Goal: Book appointment/travel/reservation

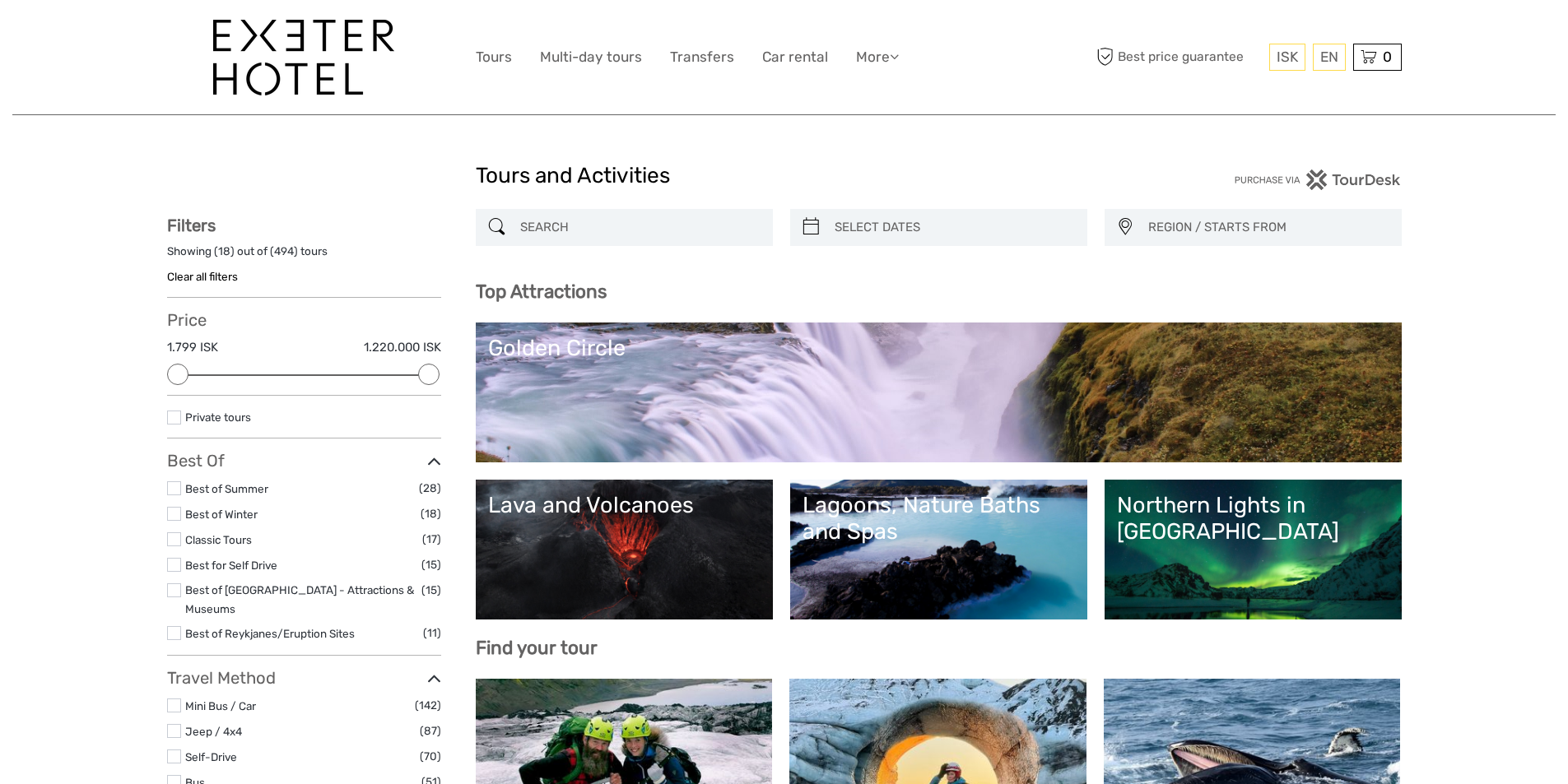
select select
click at [503, 58] on link "Tours" at bounding box center [494, 57] width 36 height 24
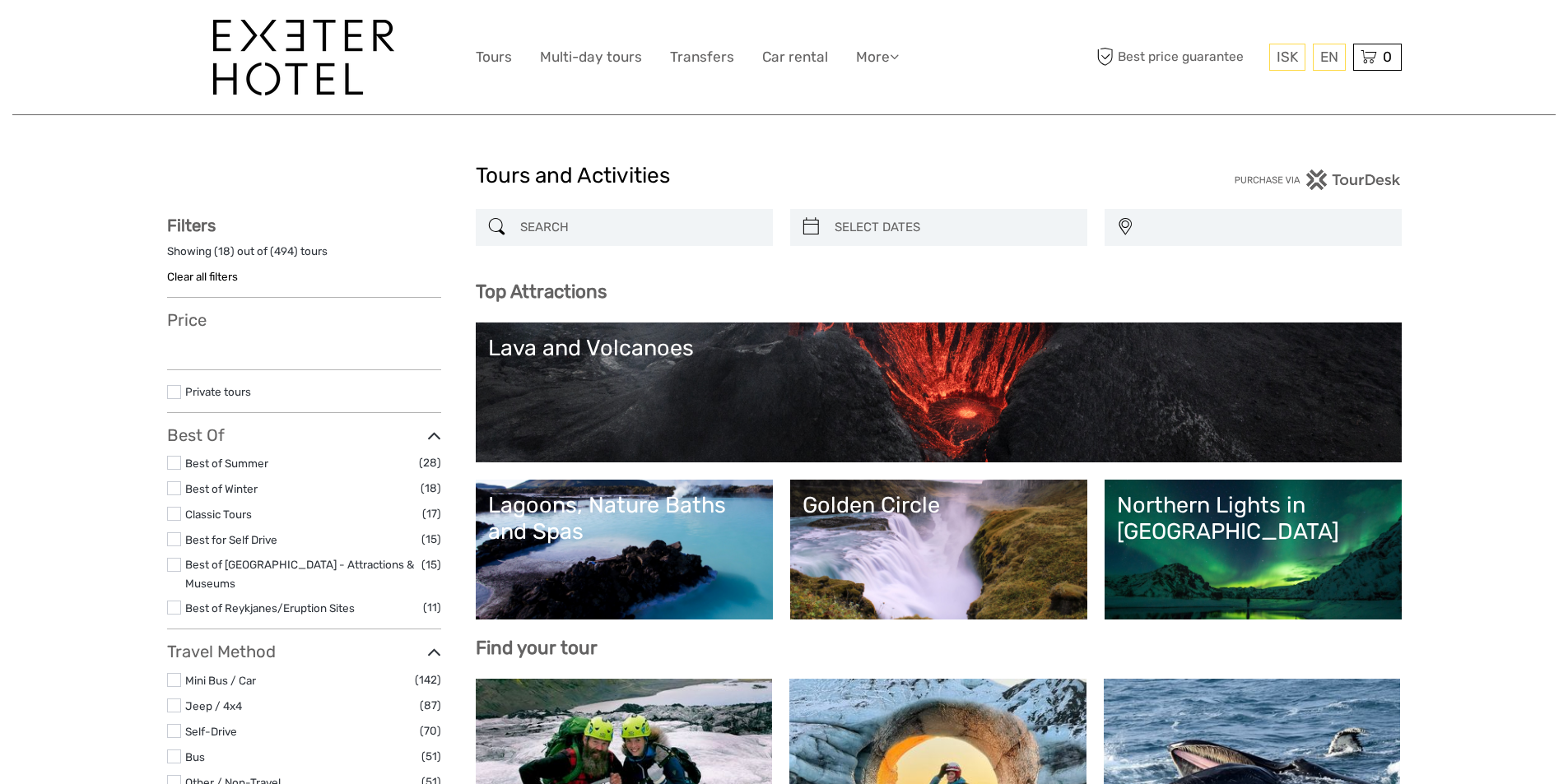
select select
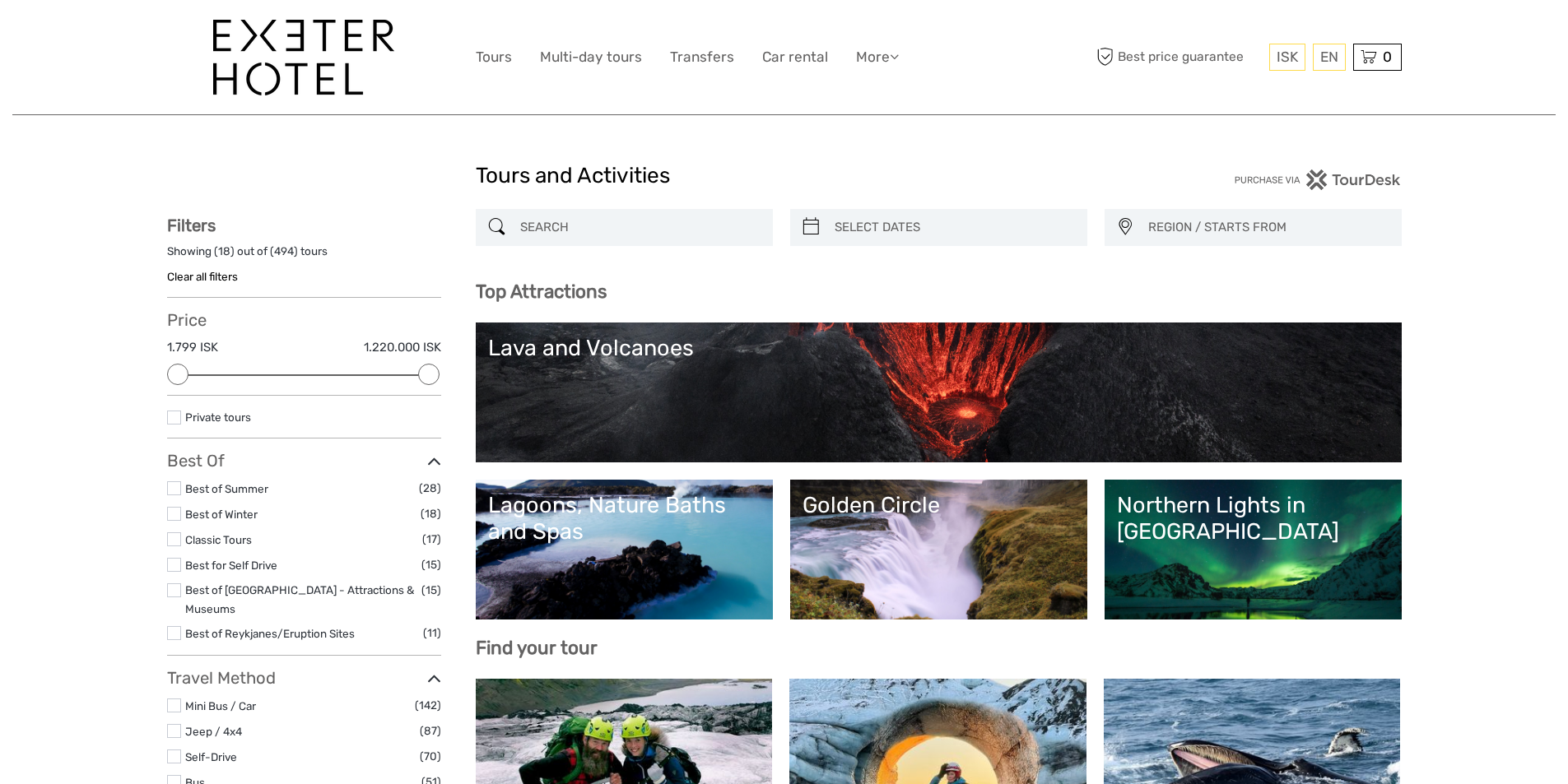
click at [818, 226] on icon at bounding box center [811, 226] width 18 height 26
type input "[DATE]"
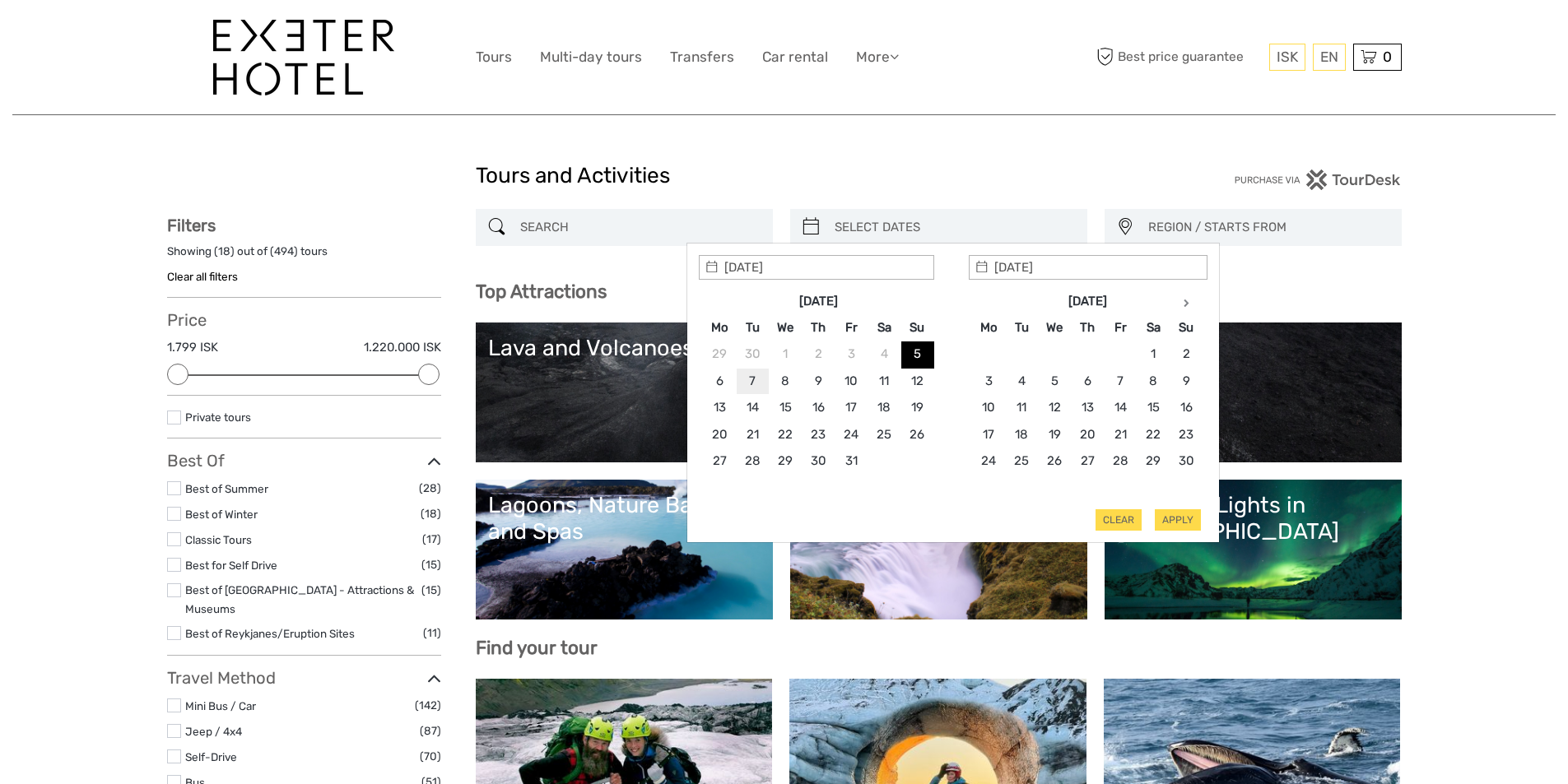
type input "[DATE]"
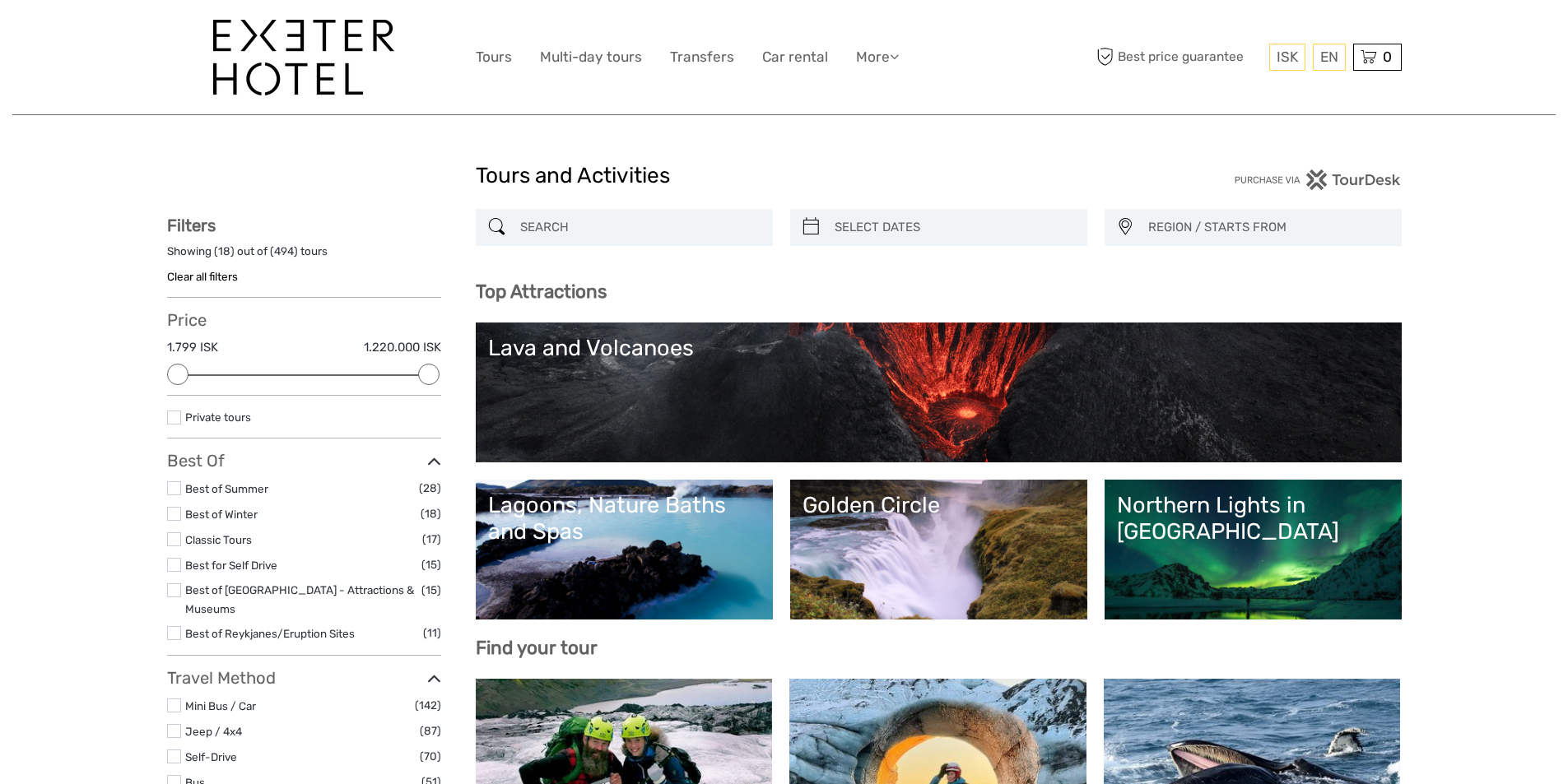
click at [1322, 56] on div "EN English Español Deutsch" at bounding box center [1329, 57] width 33 height 27
click at [1307, 85] on link "English" at bounding box center [1310, 90] width 69 height 29
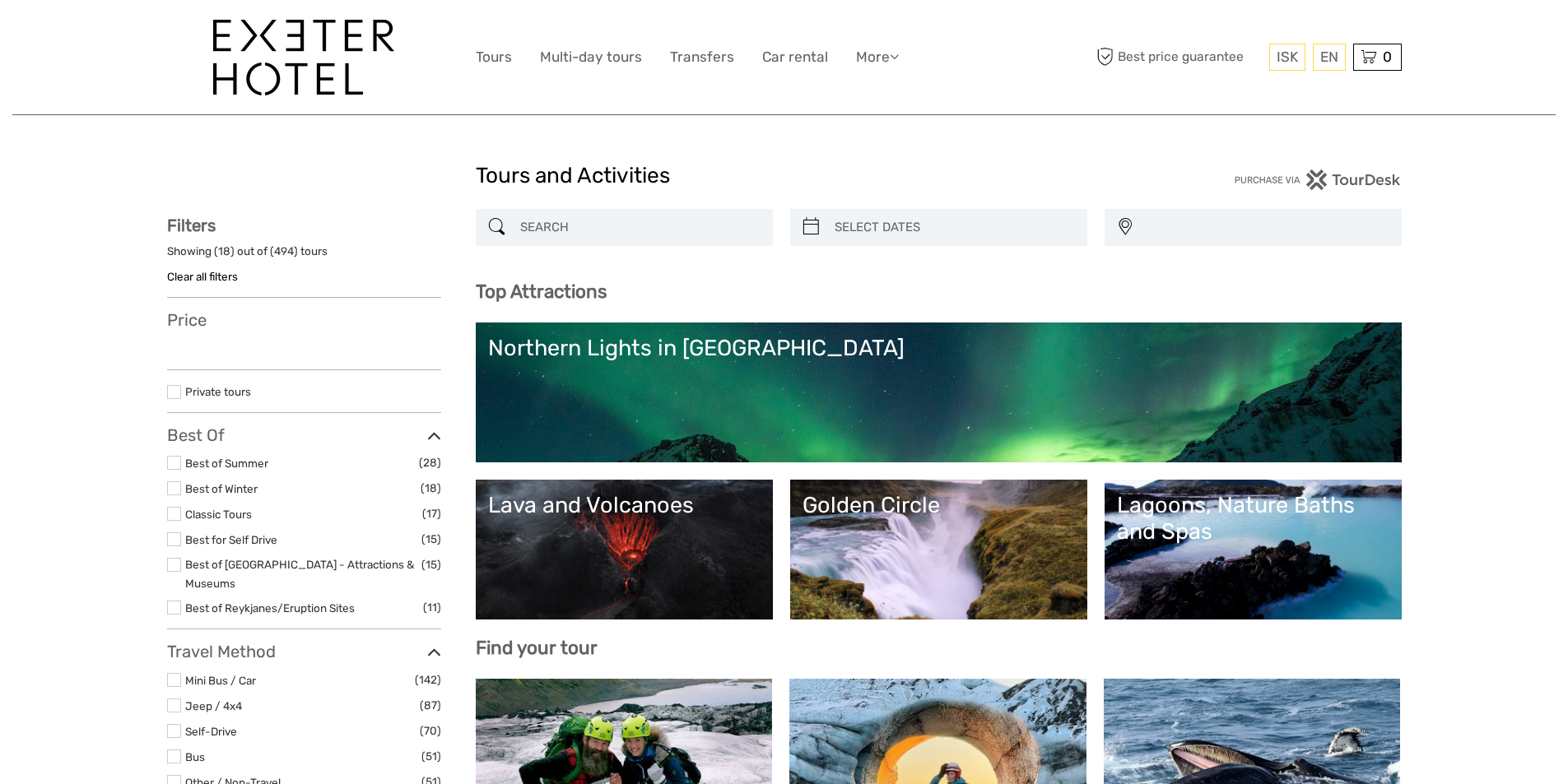
select select
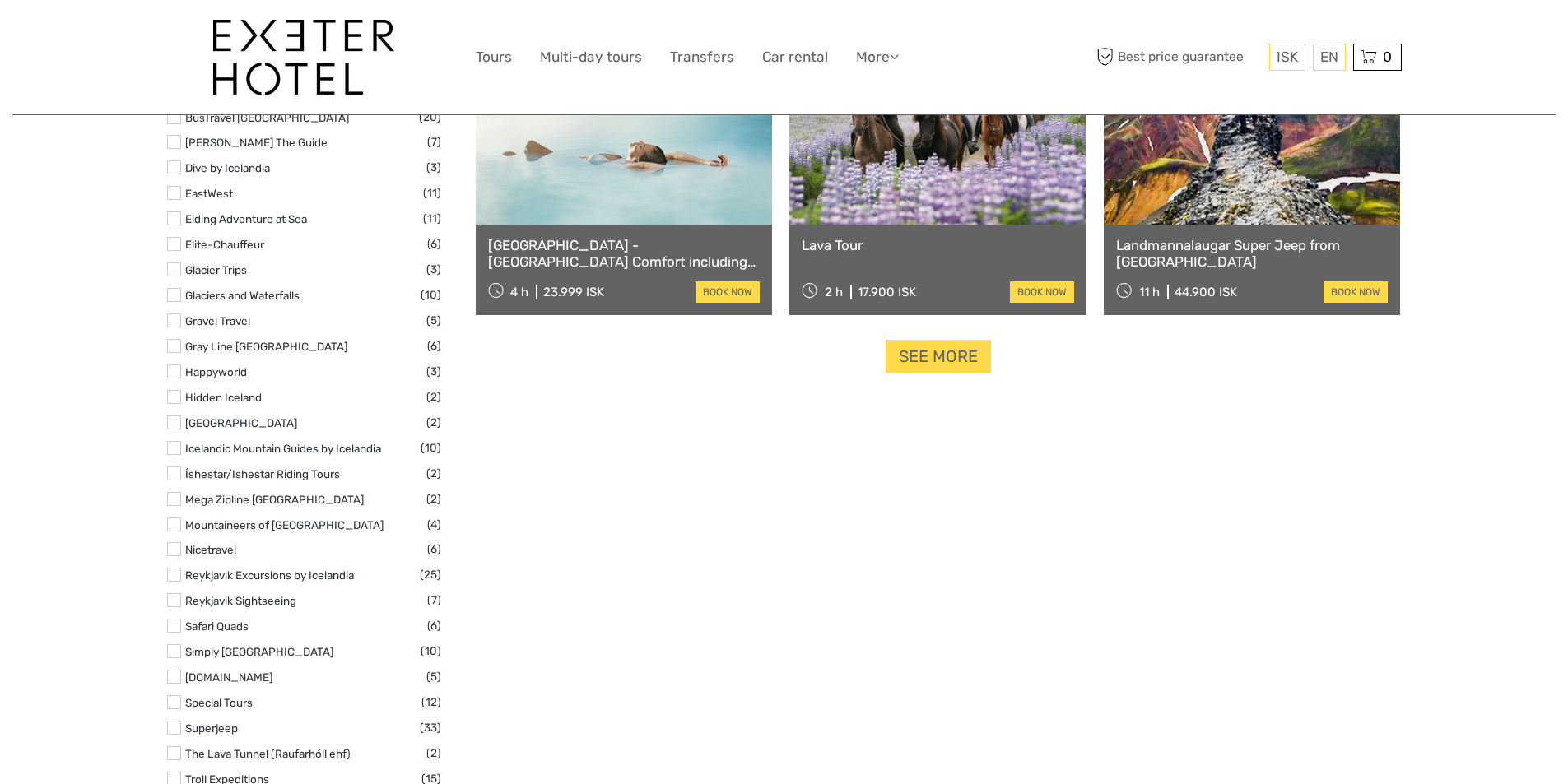
scroll to position [2386, 0]
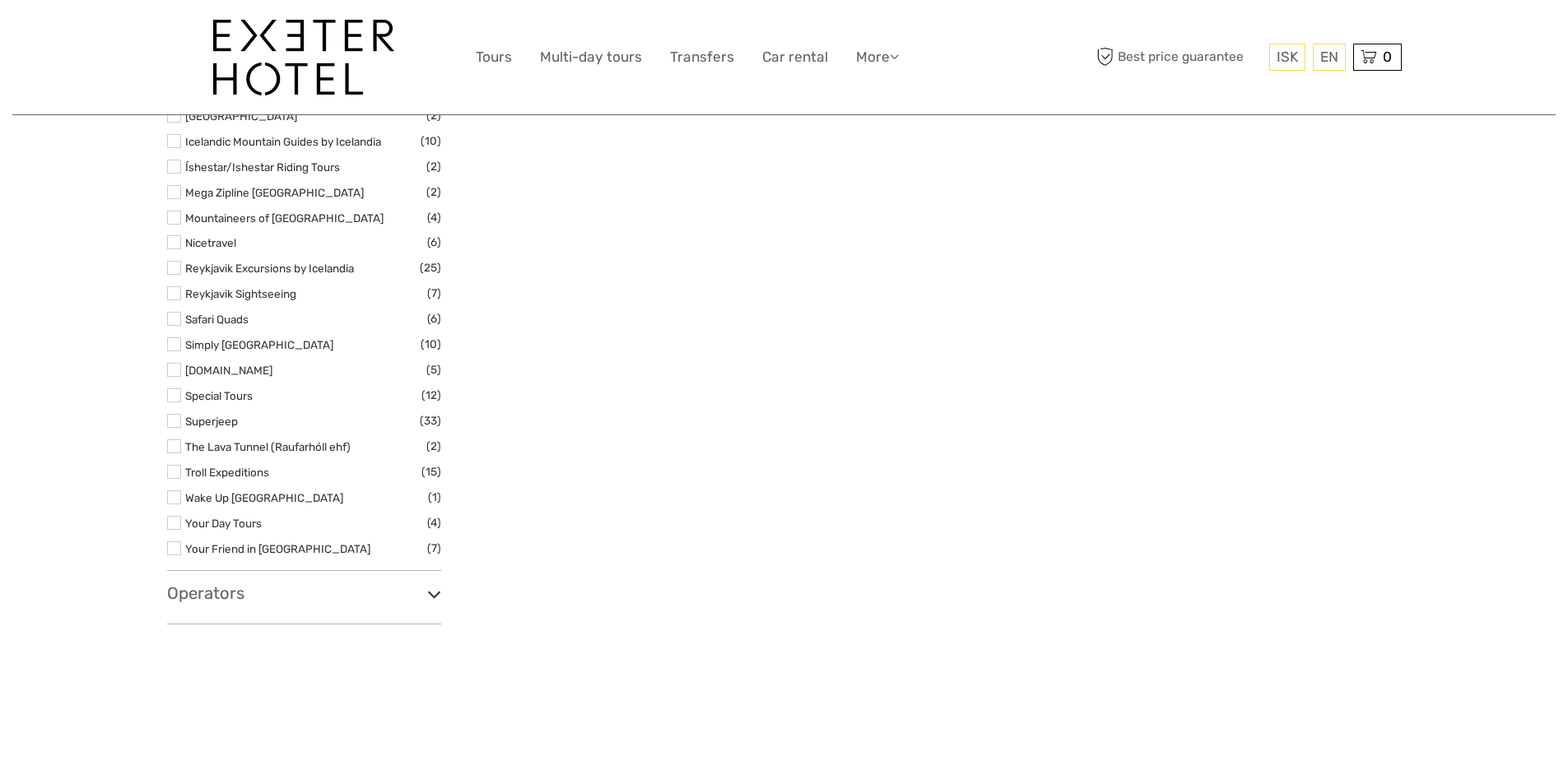
click at [437, 584] on icon at bounding box center [434, 595] width 14 height 22
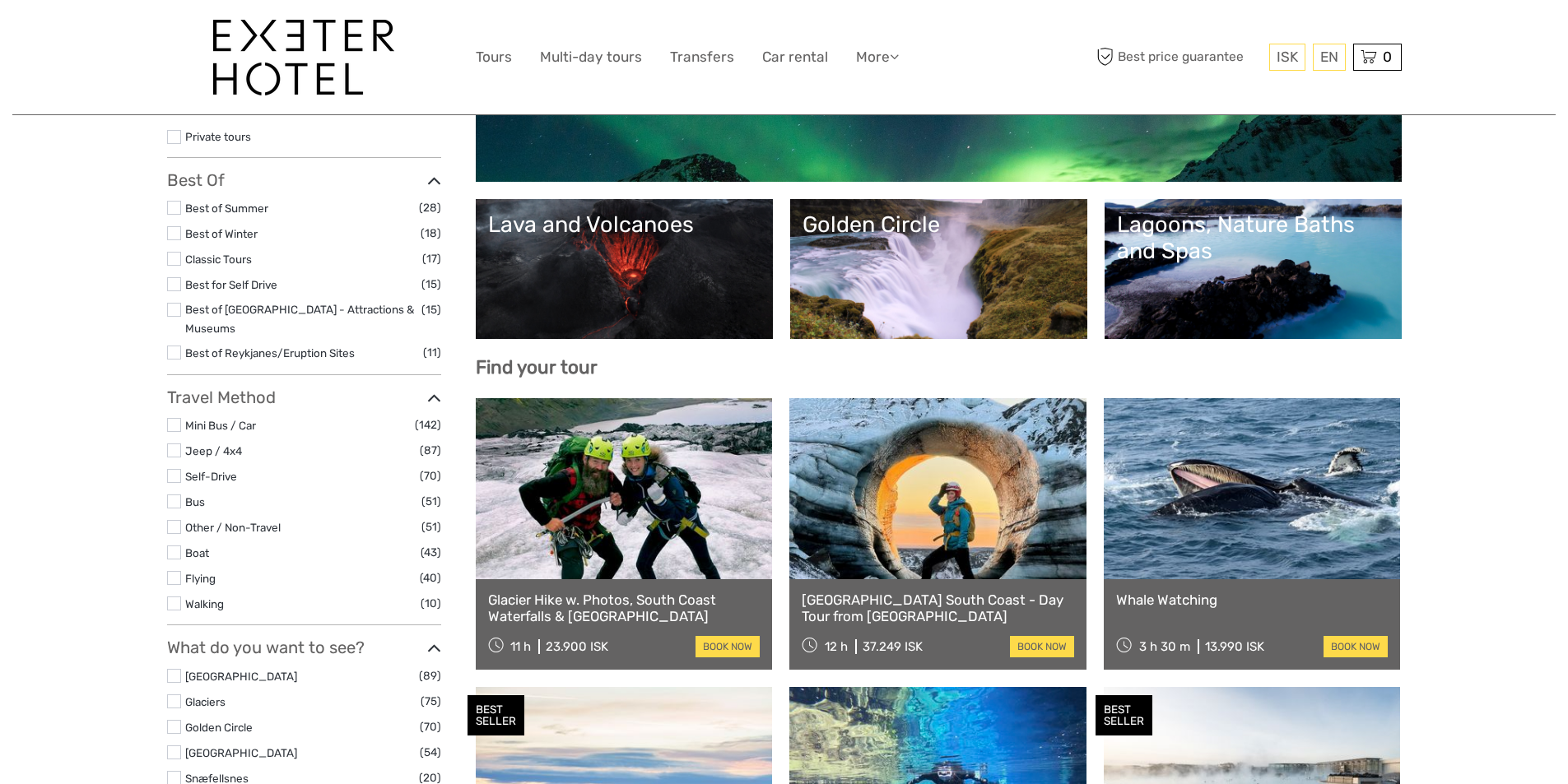
scroll to position [0, 0]
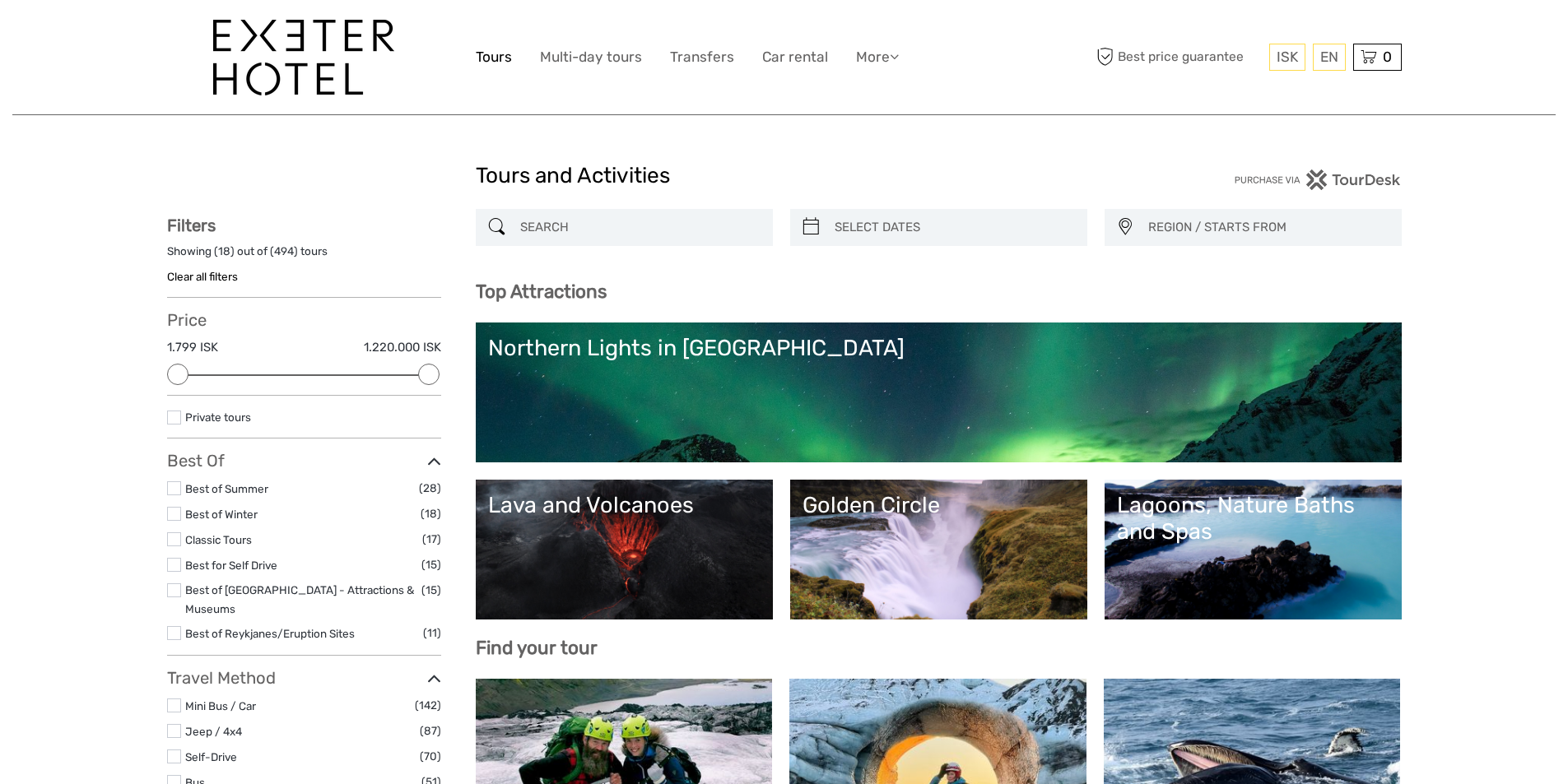
click at [495, 59] on link "Tours" at bounding box center [494, 57] width 36 height 24
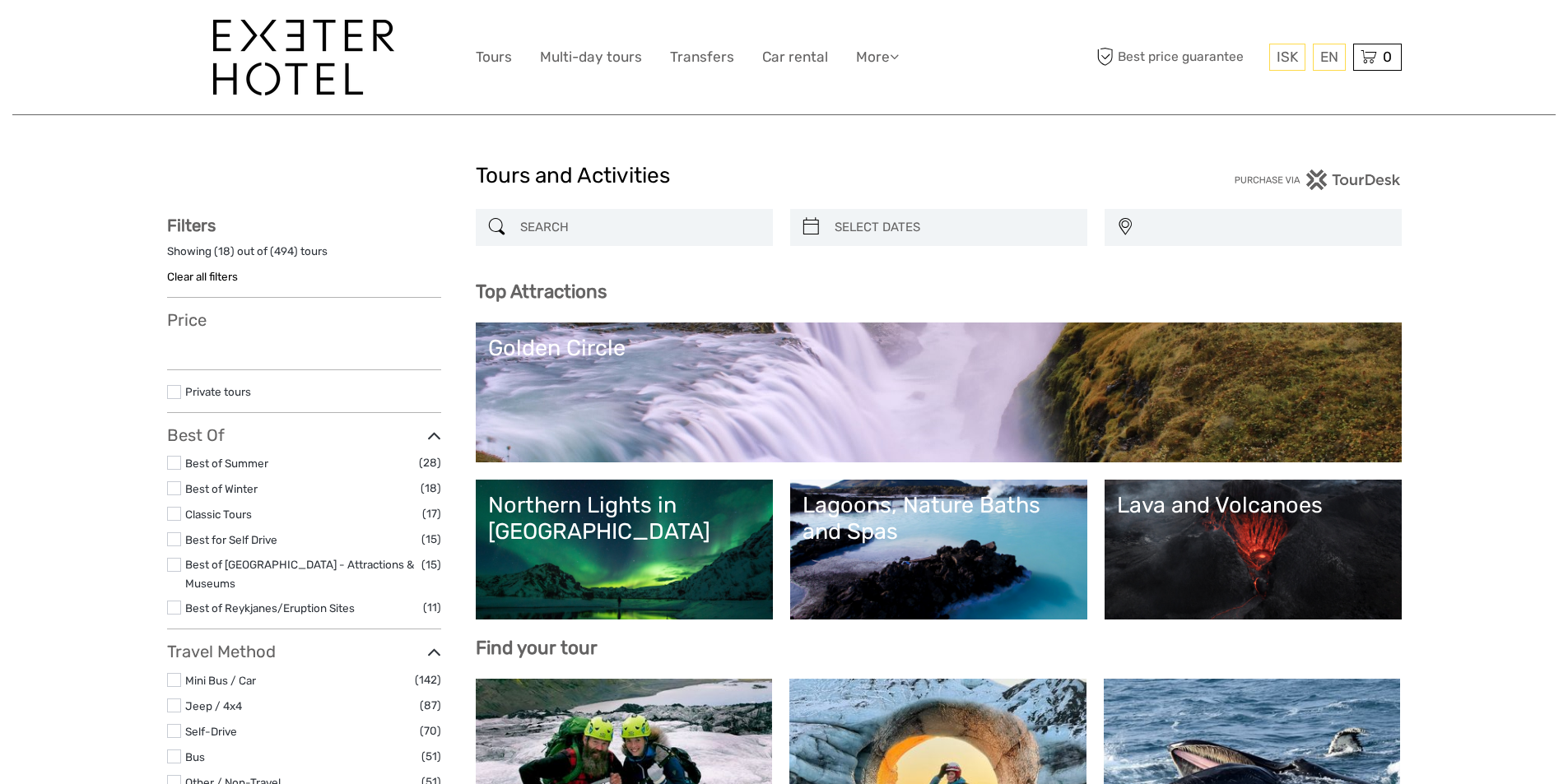
select select
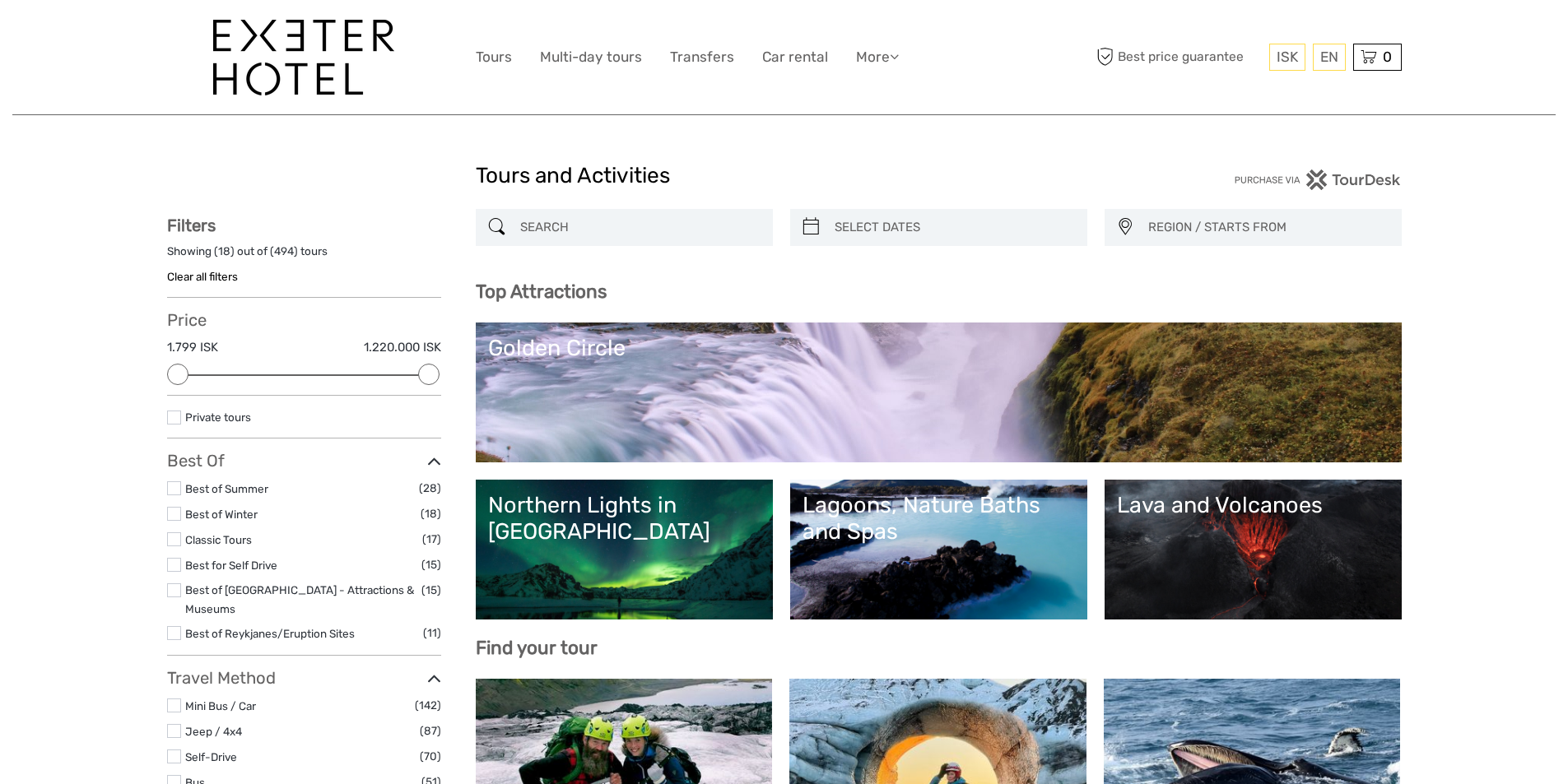
click at [1139, 227] on div "REGION / STARTS FROM Capital Region North Reykjanes / Keflavík South Southeast …" at bounding box center [1253, 228] width 297 height 37
click at [1214, 224] on span "REGION / STARTS FROM" at bounding box center [1267, 227] width 252 height 27
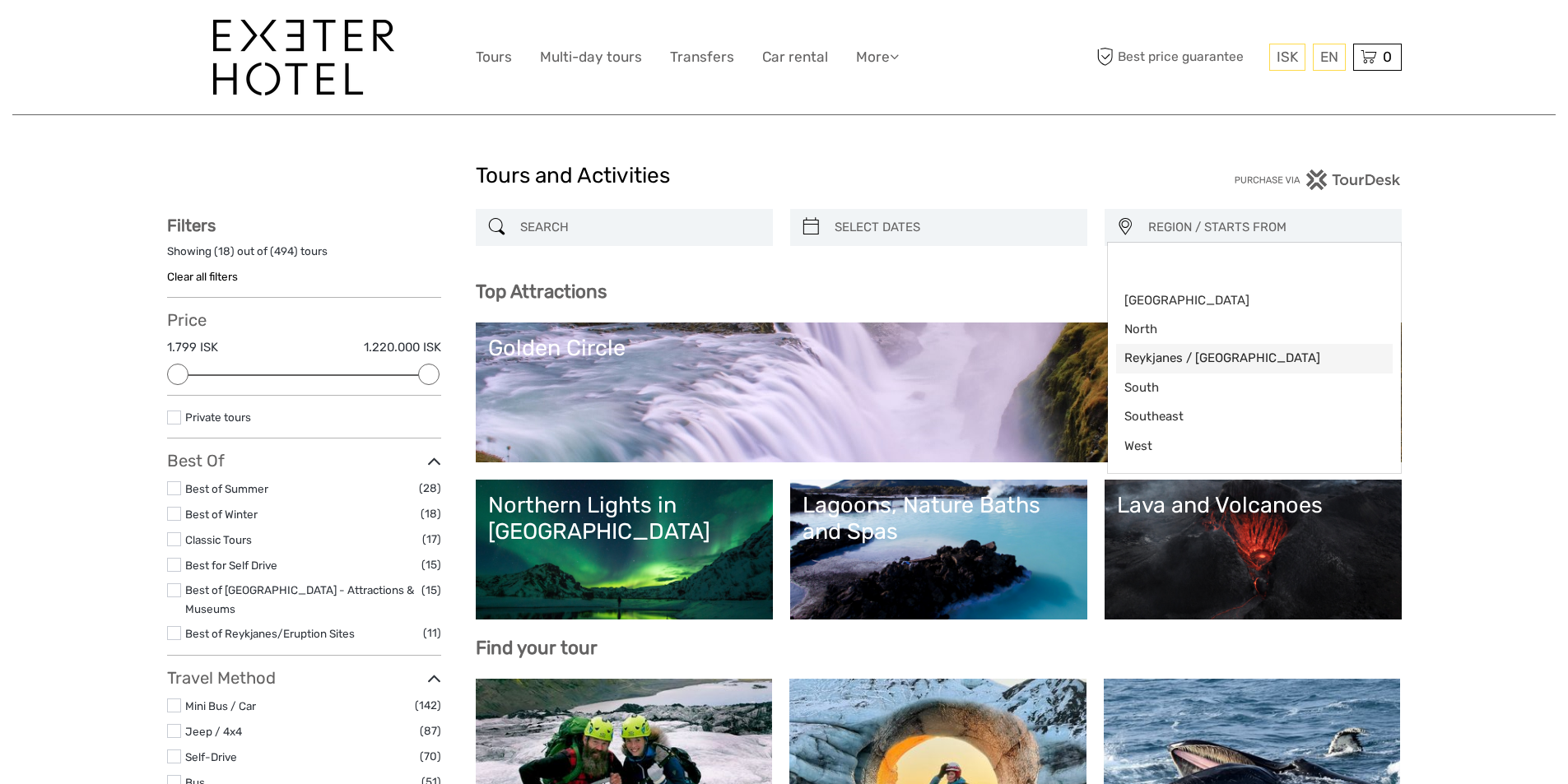
click at [1139, 356] on span "Reykjanes / [GEOGRAPHIC_DATA]" at bounding box center [1240, 358] width 232 height 18
select select "Reykjanes / [GEOGRAPHIC_DATA]"
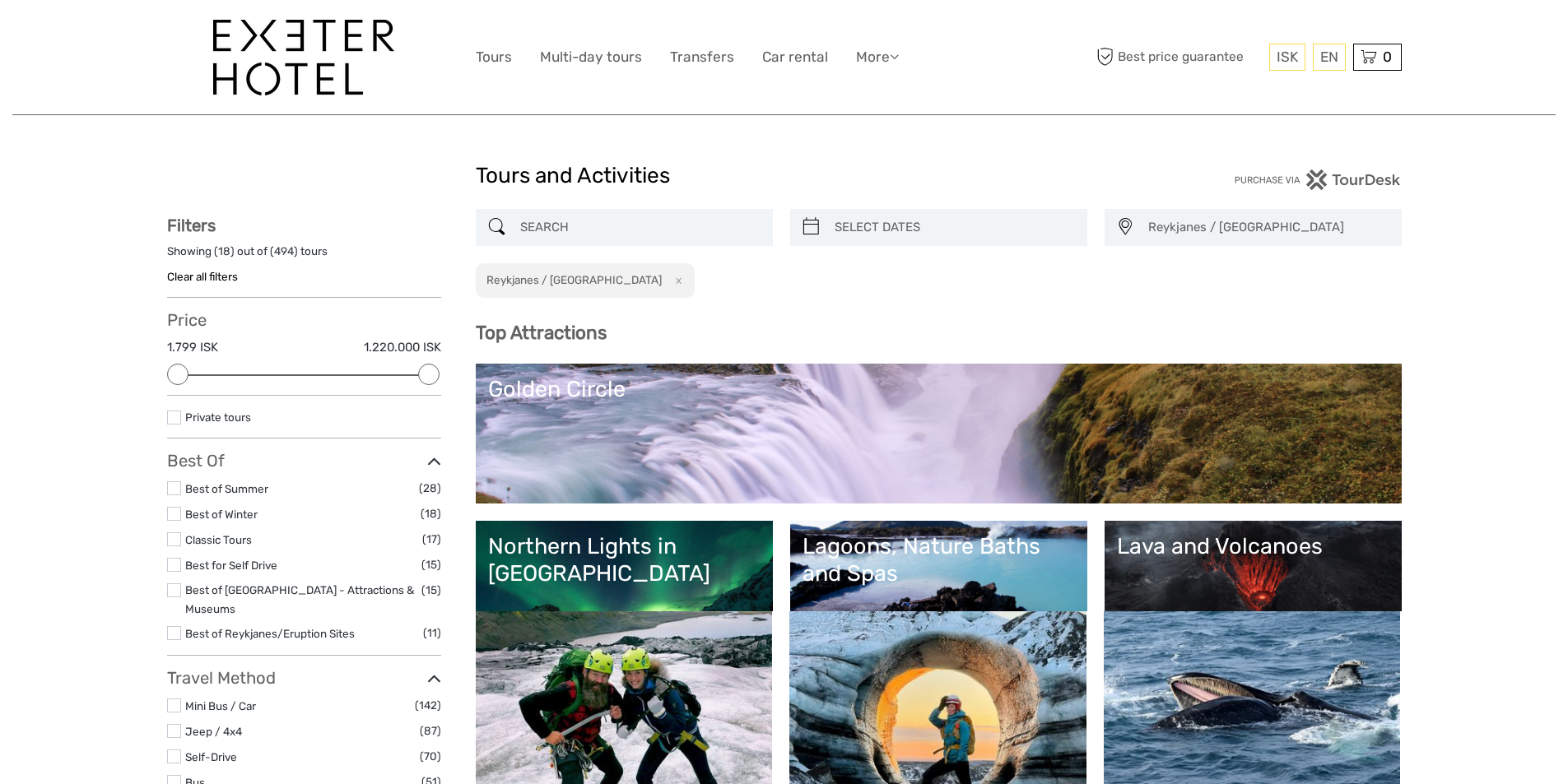
scroll to position [19, 0]
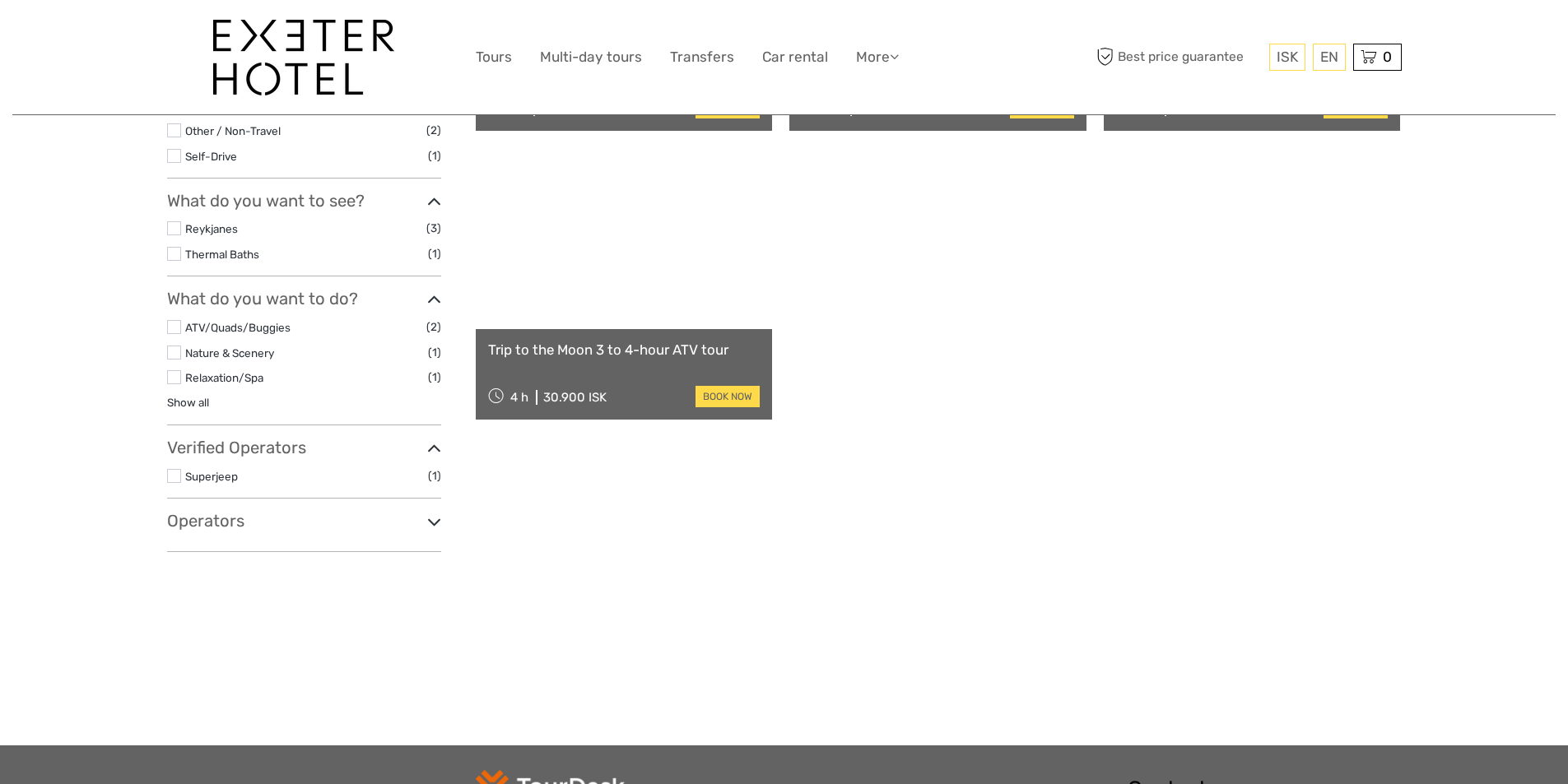
scroll to position [506, 0]
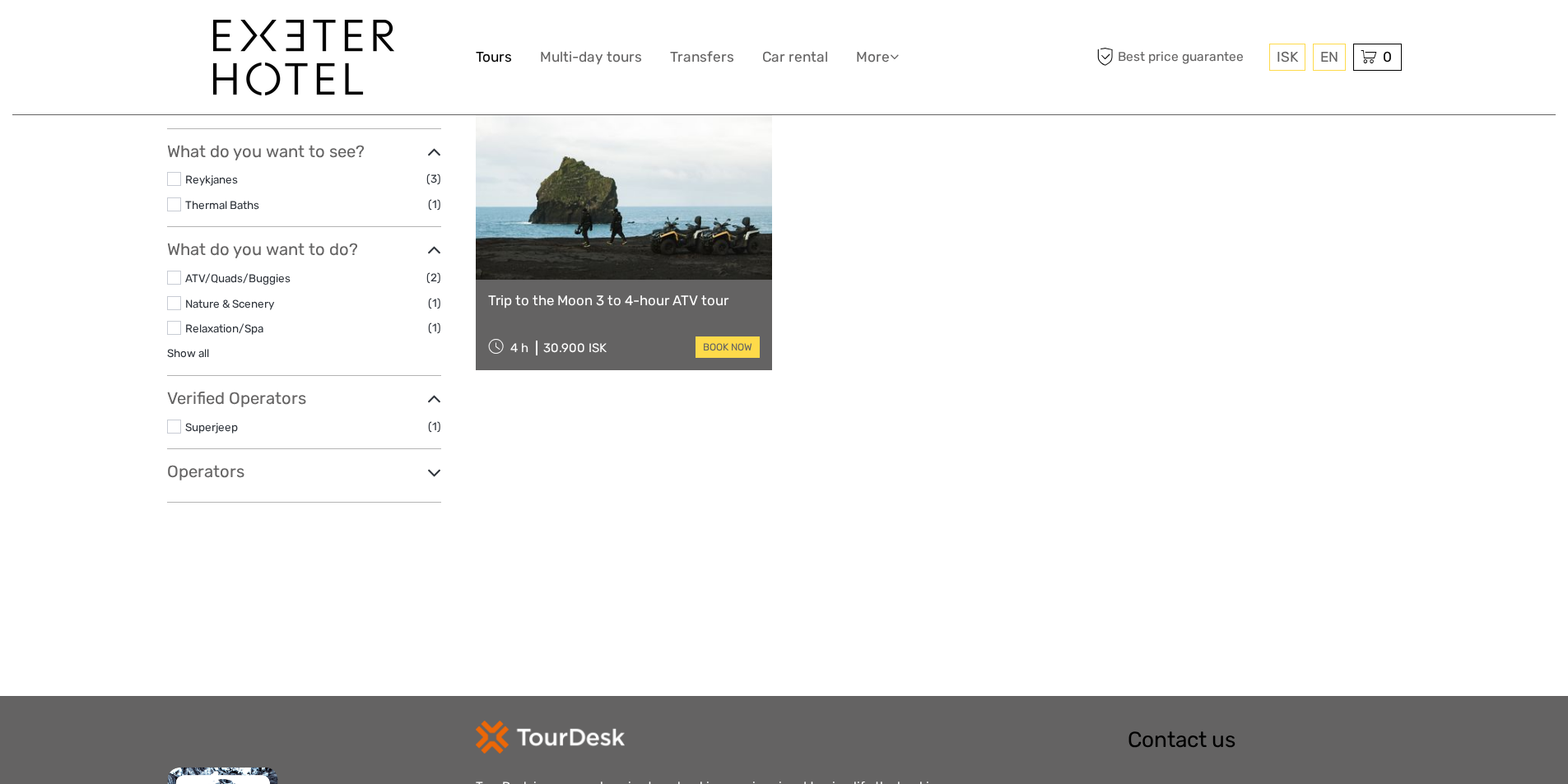
click at [490, 57] on link "Tours" at bounding box center [494, 57] width 36 height 24
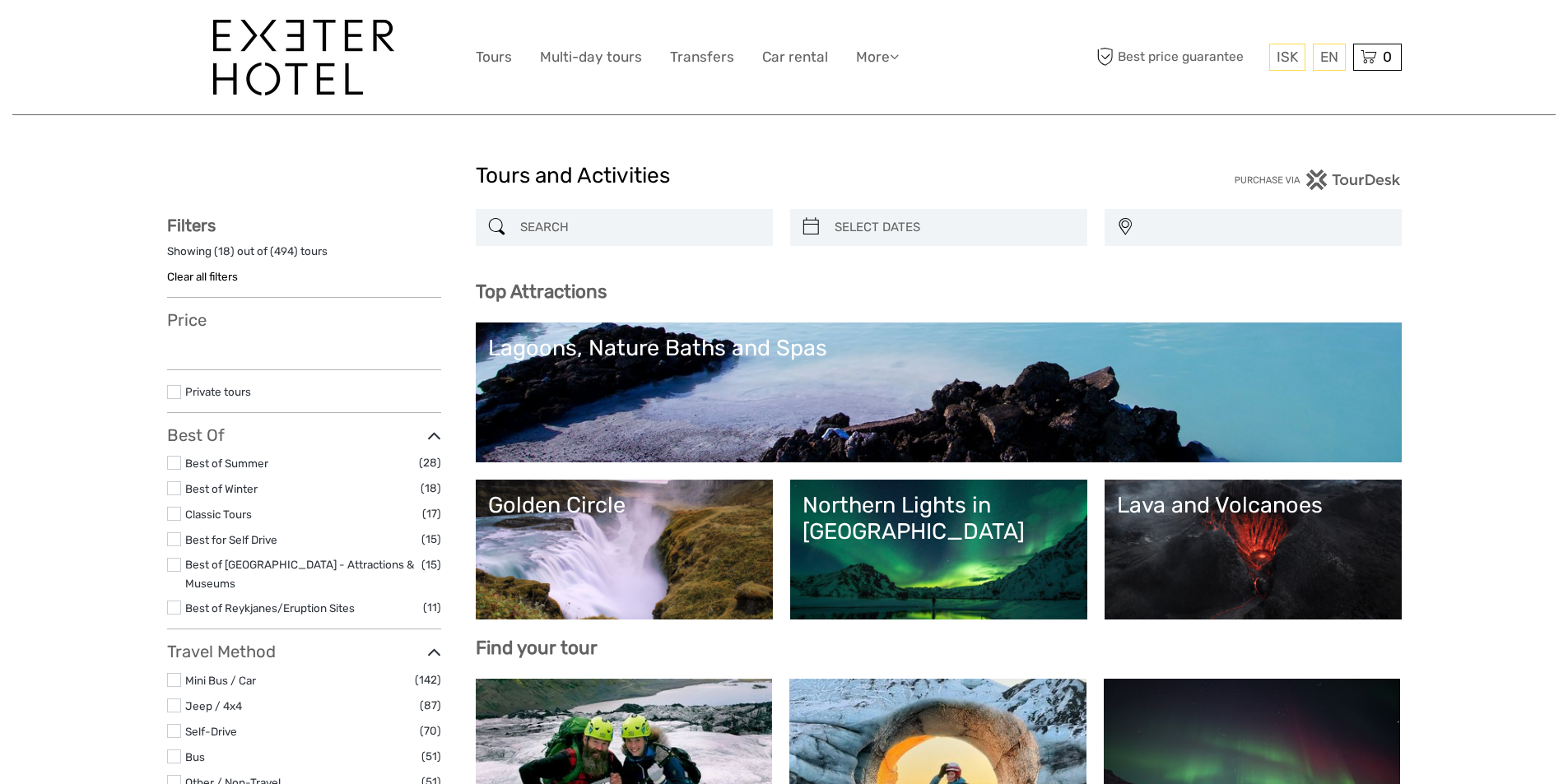
select select
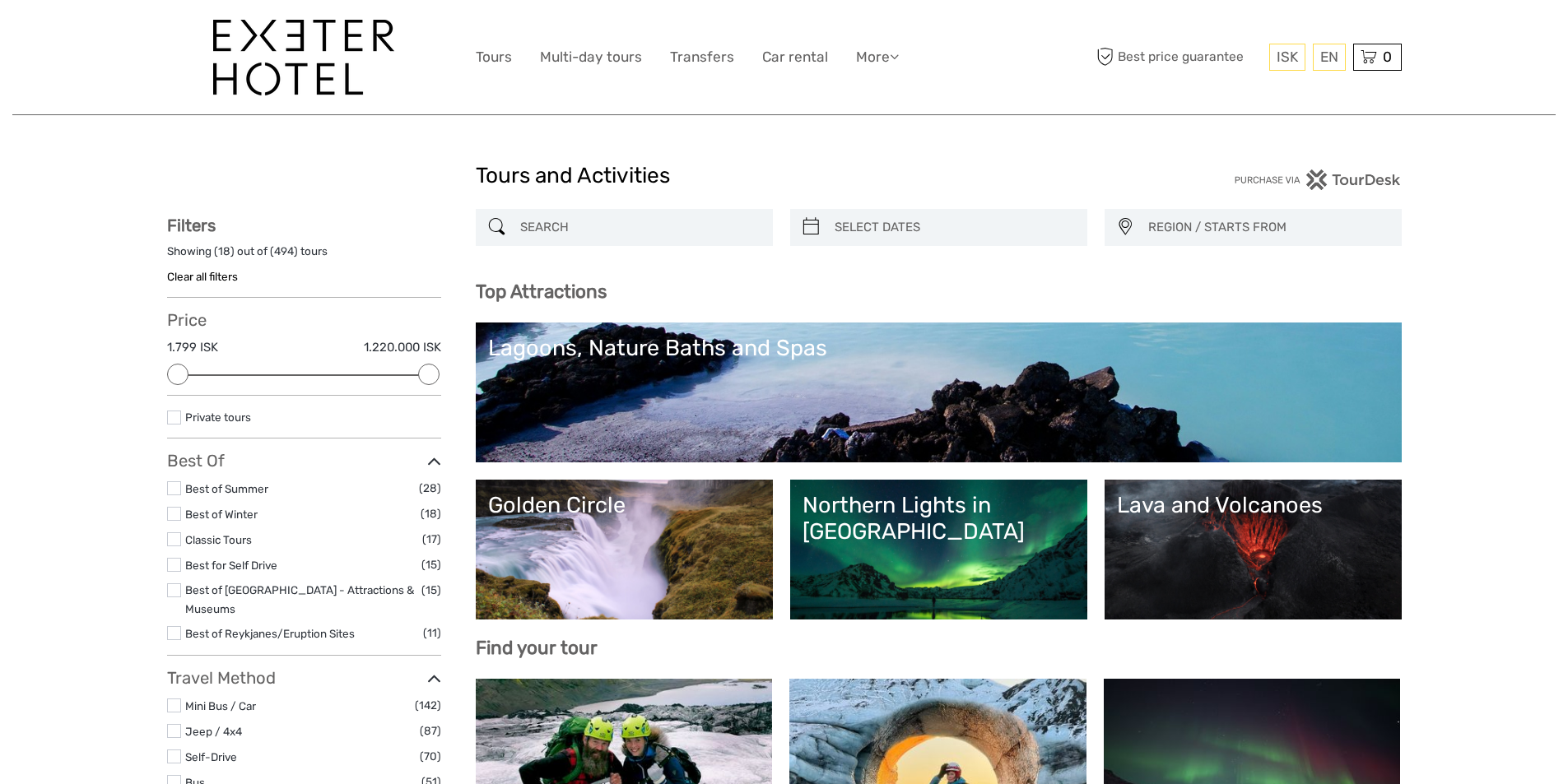
click at [546, 222] on input "search" at bounding box center [639, 227] width 251 height 29
click at [817, 227] on icon at bounding box center [811, 226] width 18 height 26
type input "[DATE]"
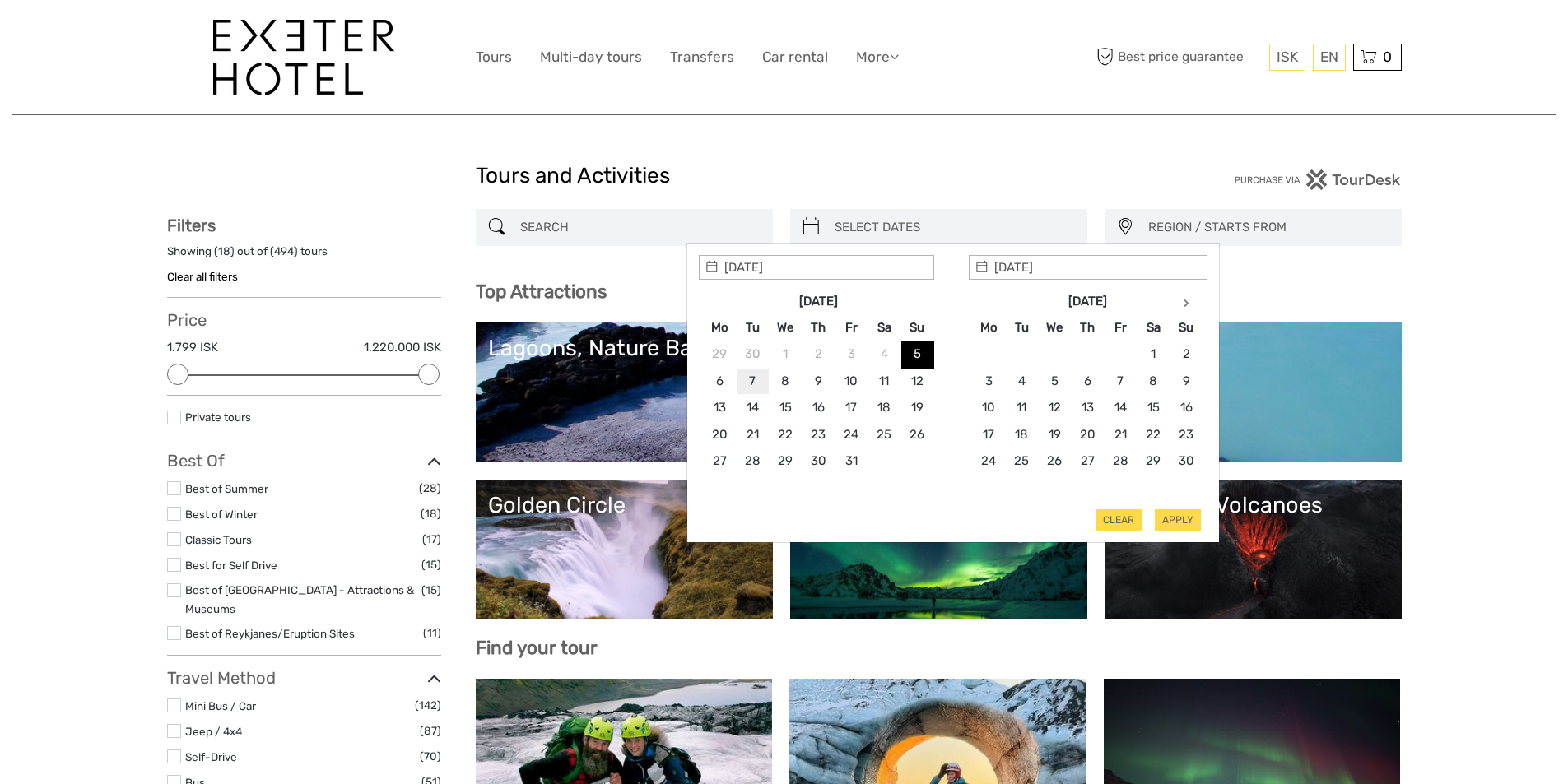
type input "[DATE]"
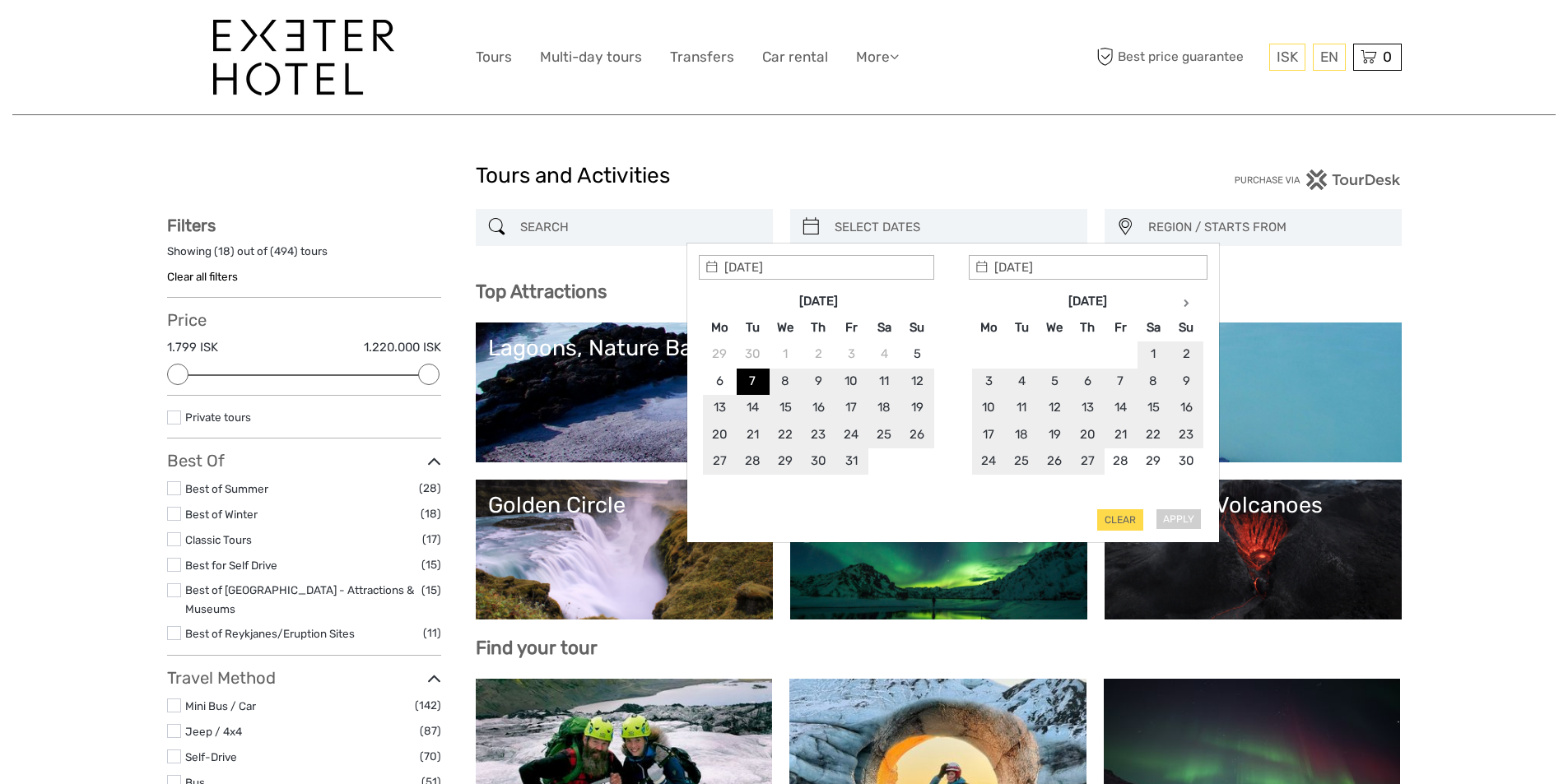
type input "[DATE]"
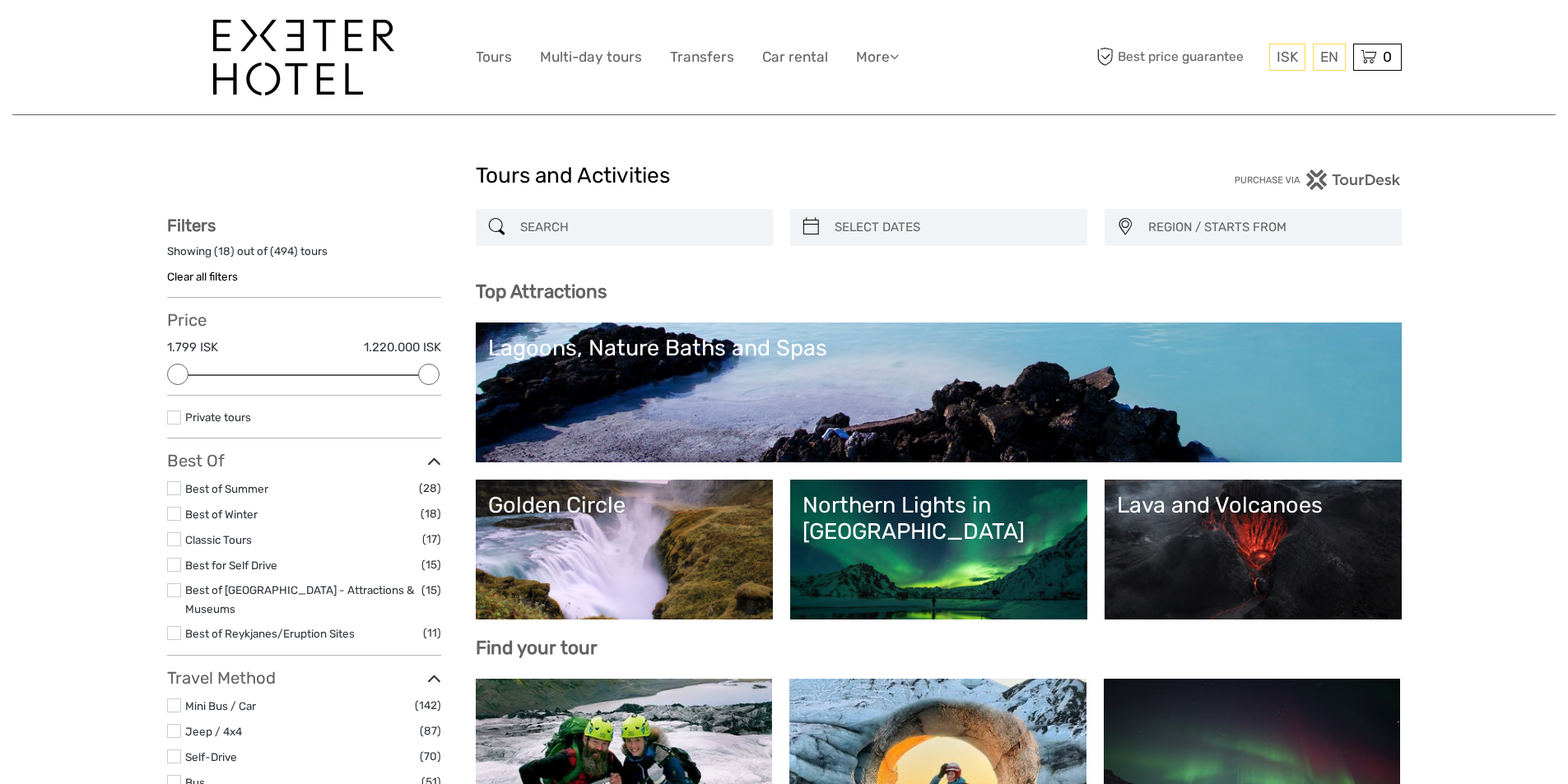
click at [1346, 294] on h3 "Top Attractions" at bounding box center [939, 292] width 926 height 22
click at [817, 220] on icon at bounding box center [811, 226] width 18 height 26
type input "[DATE]"
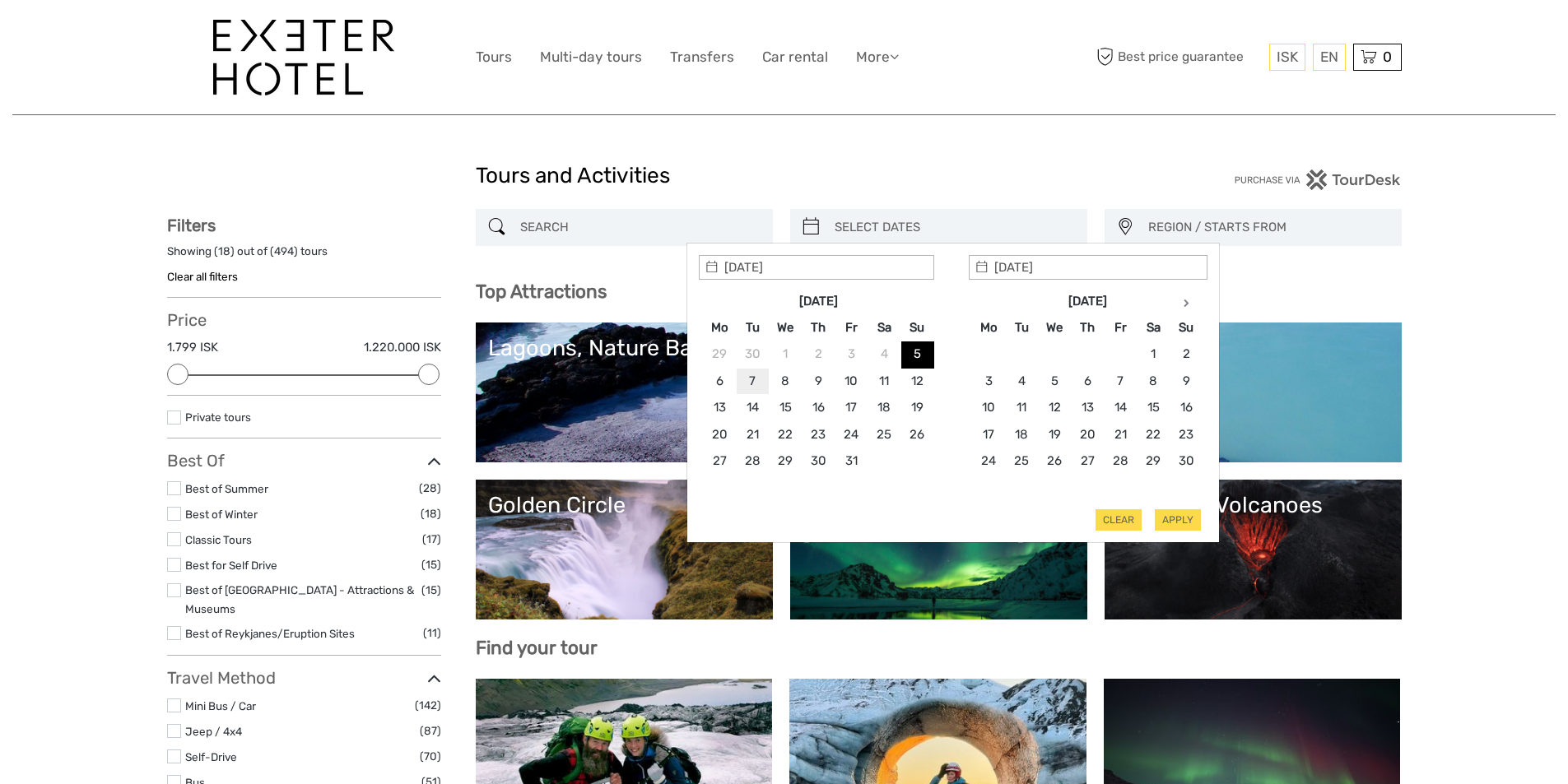
type input "[DATE]"
click at [1172, 511] on button "Apply" at bounding box center [1178, 520] width 46 height 21
type input "[DATE] - [DATE]"
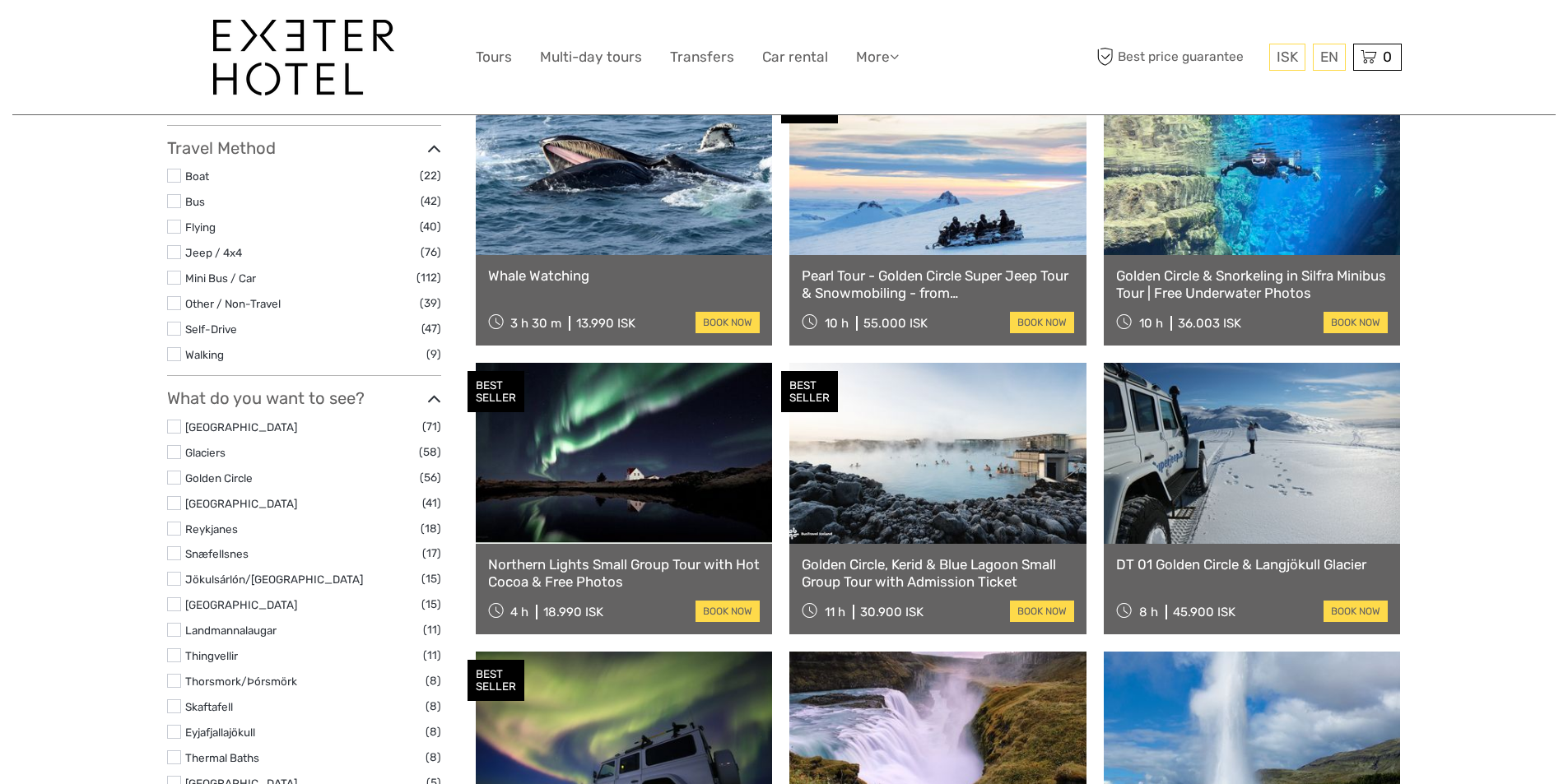
scroll to position [670, 0]
